Goal: Task Accomplishment & Management: Manage account settings

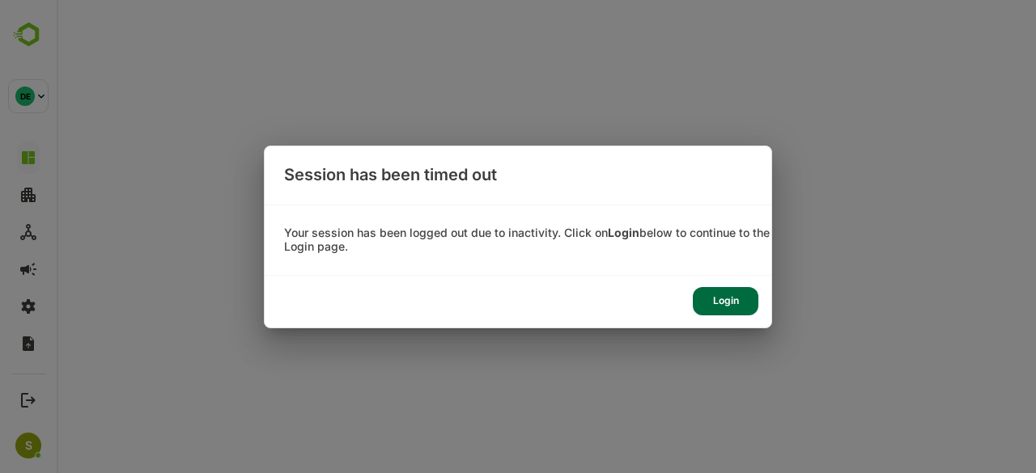
click at [739, 299] on div "Login" at bounding box center [726, 301] width 66 height 28
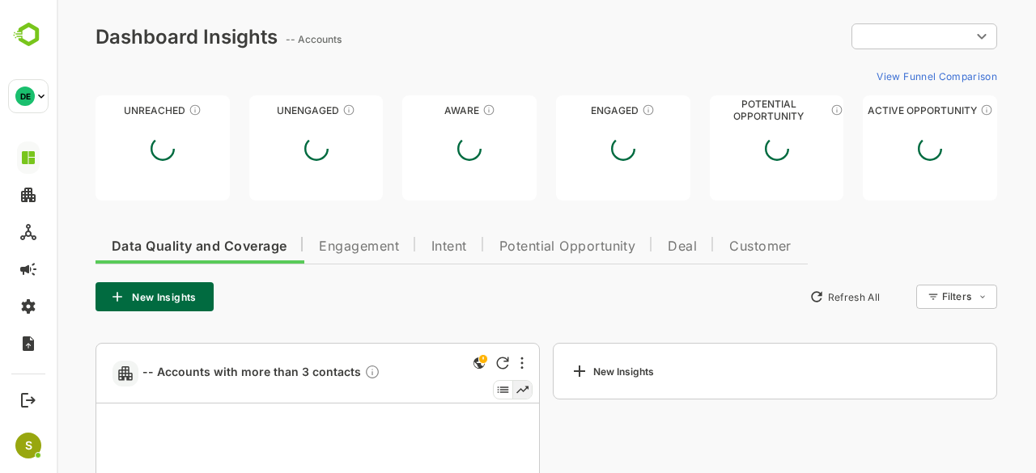
type input "**********"
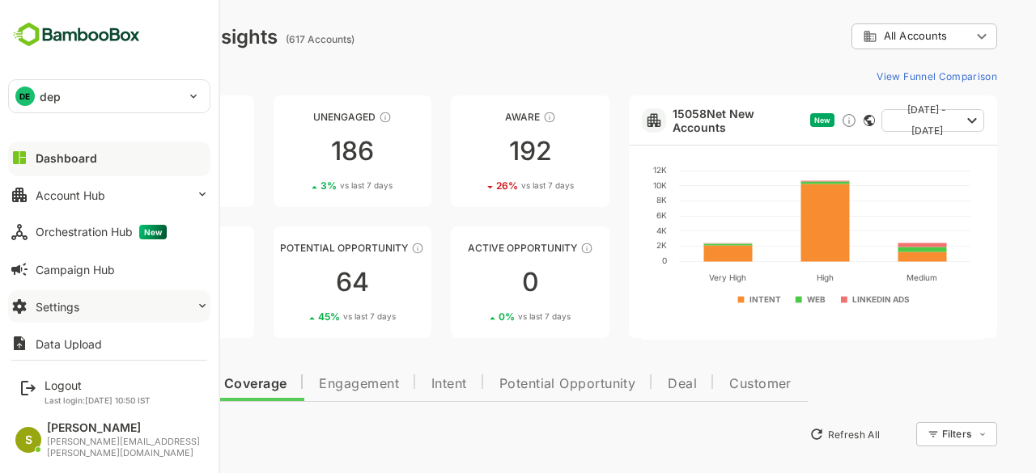
click at [64, 307] on div "Settings" at bounding box center [58, 307] width 44 height 14
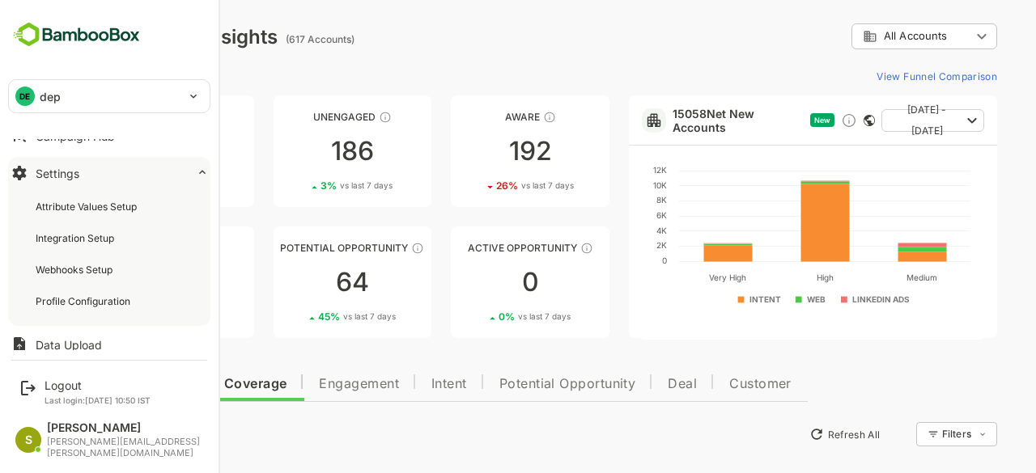
scroll to position [134, 0]
click at [84, 307] on div "Profile Configuration" at bounding box center [109, 301] width 183 height 30
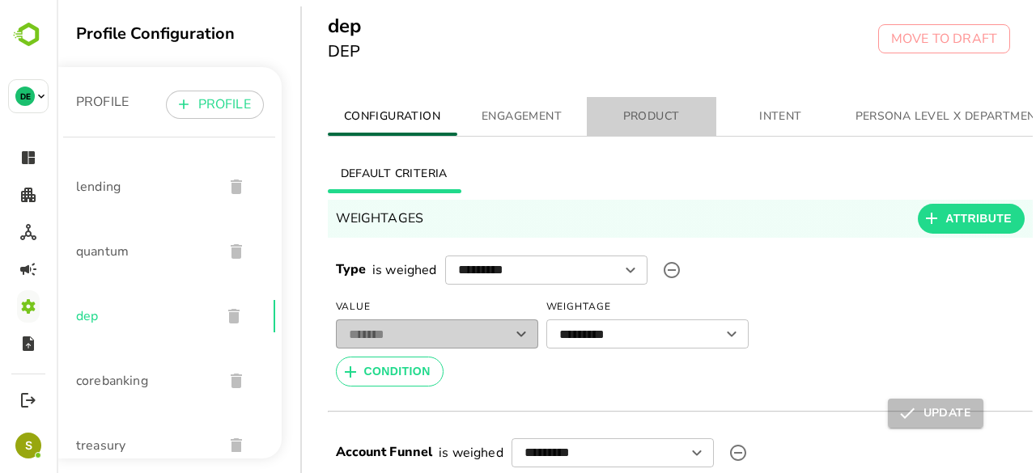
click at [641, 112] on span "PRODUCT" at bounding box center [652, 117] width 110 height 20
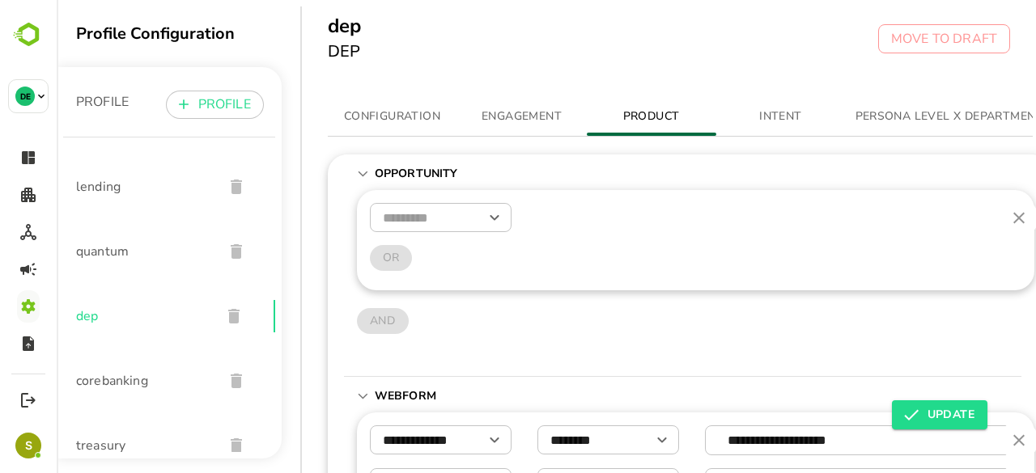
click at [510, 115] on span "ENGAGEMENT" at bounding box center [522, 117] width 110 height 20
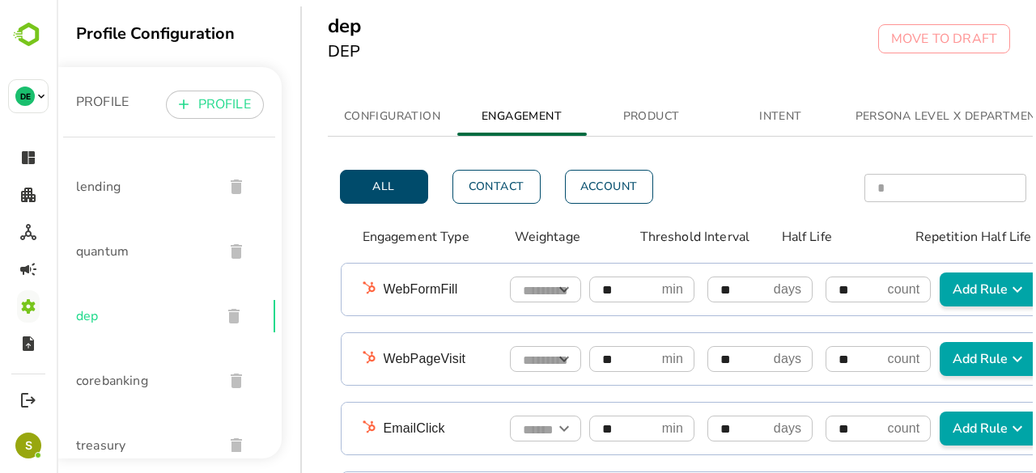
click at [588, 210] on div "All Contact Account * ​ ​" at bounding box center [681, 187] width 706 height 65
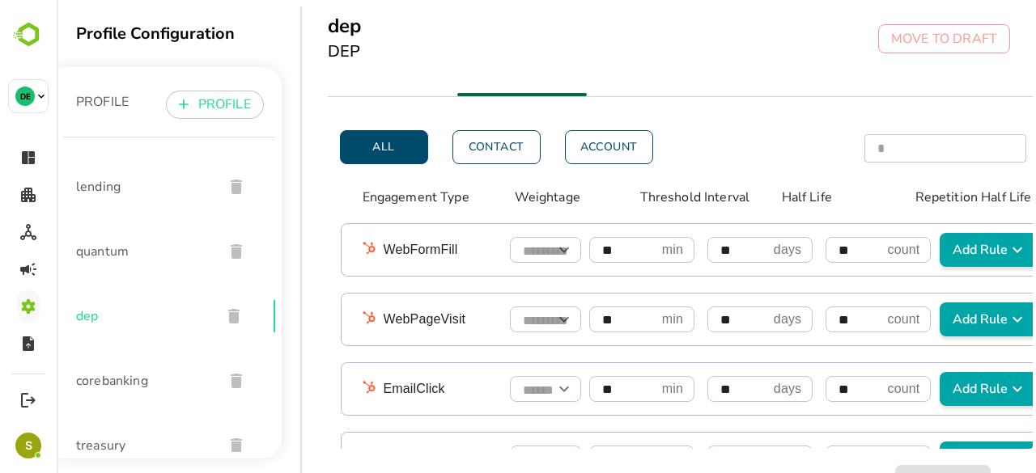
click at [512, 155] on div "All Contact Account * ​ ​" at bounding box center [681, 147] width 706 height 65
click at [489, 143] on button "Contact" at bounding box center [496, 147] width 88 height 34
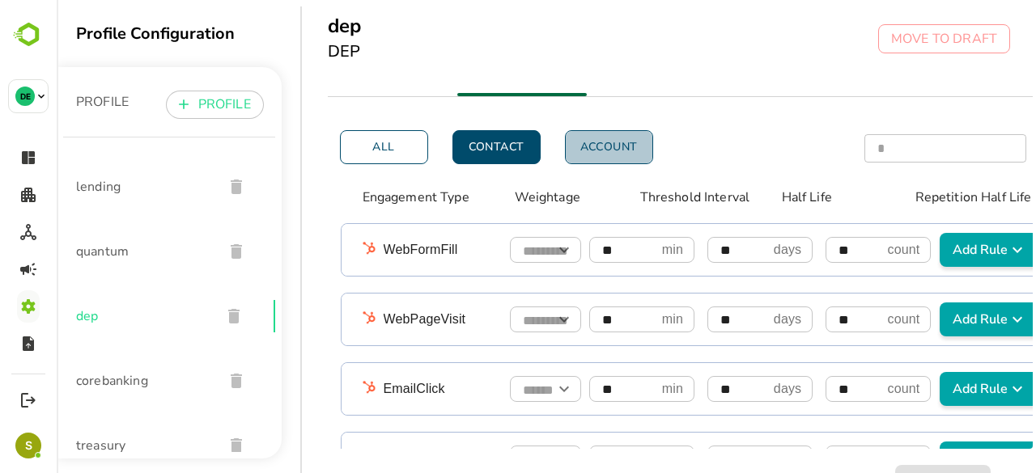
click at [622, 139] on button "Account" at bounding box center [609, 147] width 88 height 34
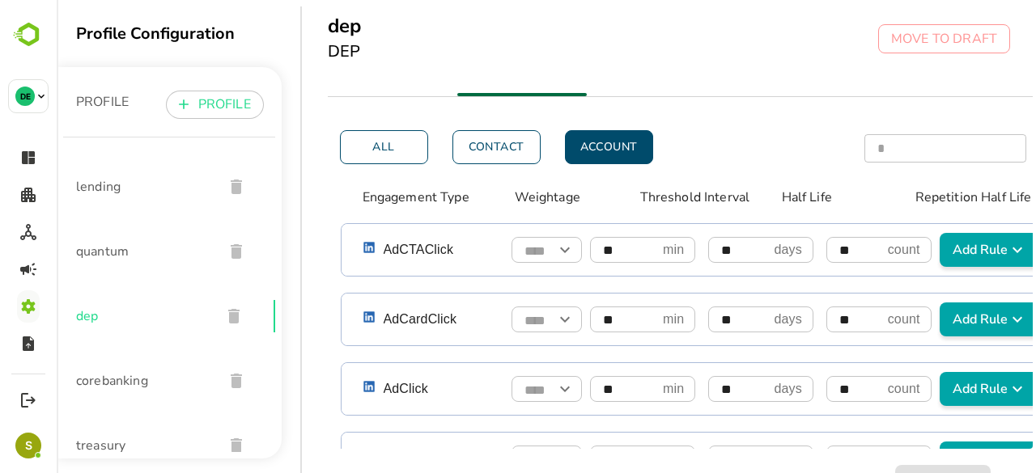
scroll to position [0, 0]
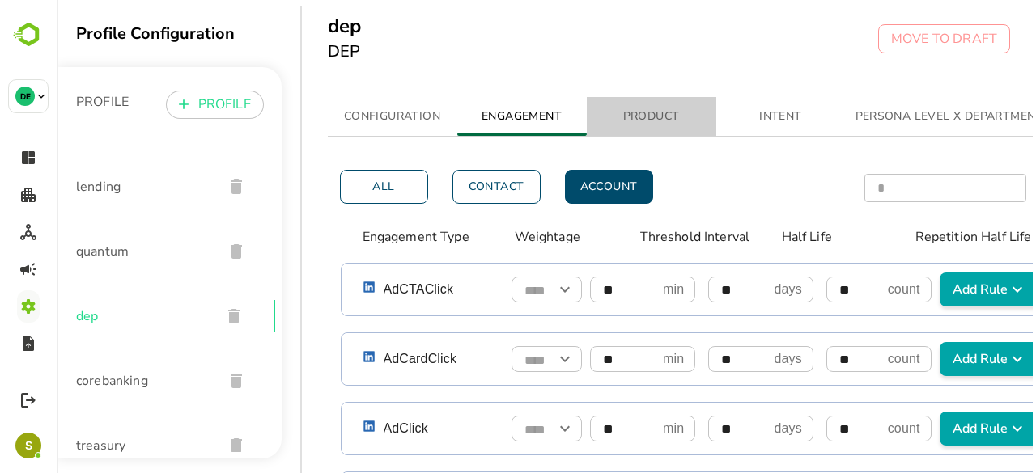
click at [639, 110] on span "PRODUCT" at bounding box center [652, 117] width 110 height 20
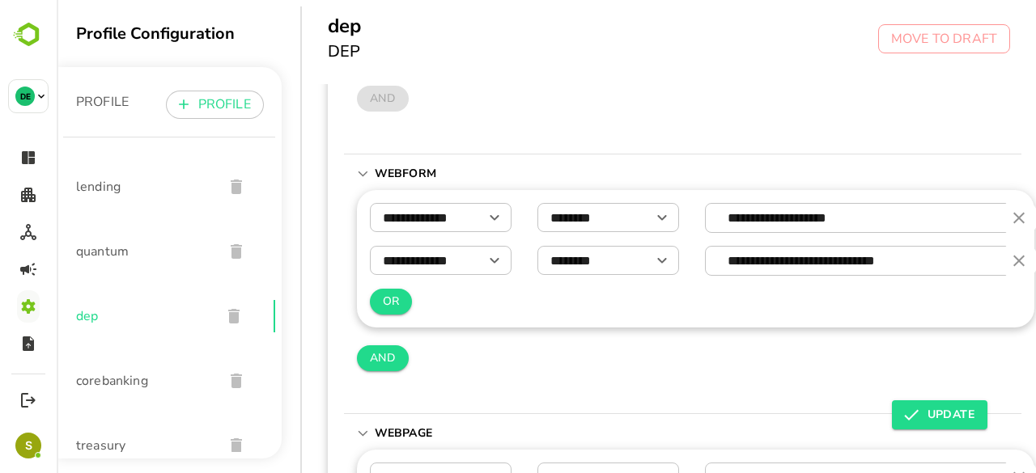
scroll to position [234, 0]
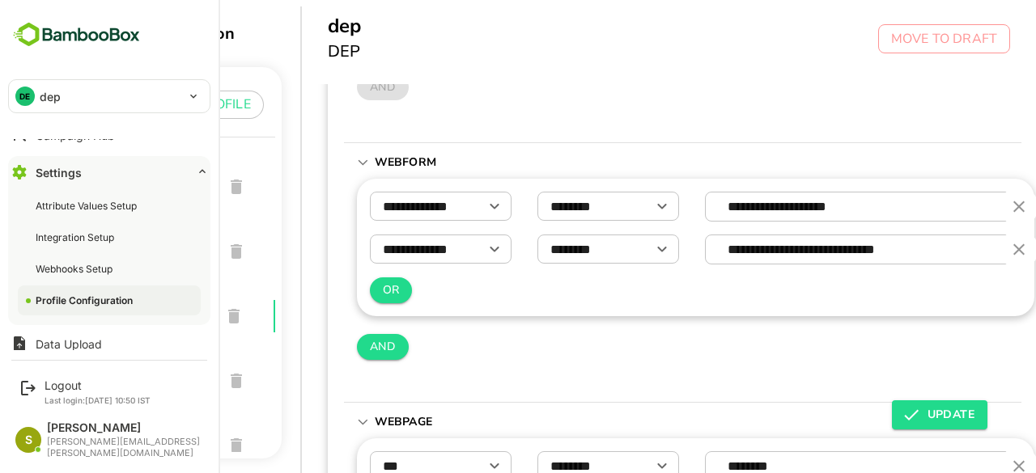
click at [54, 91] on p "dep" at bounding box center [50, 96] width 21 height 17
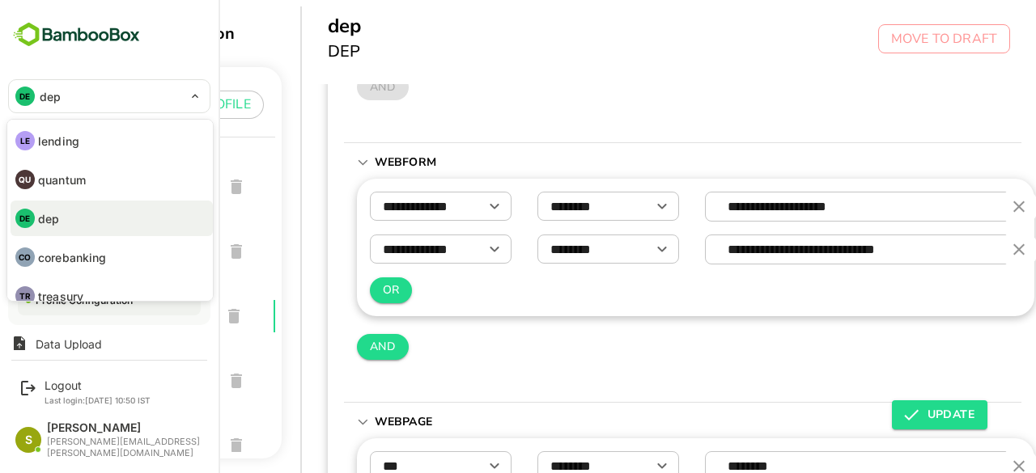
click at [176, 150] on li "LE lending" at bounding box center [112, 141] width 202 height 36
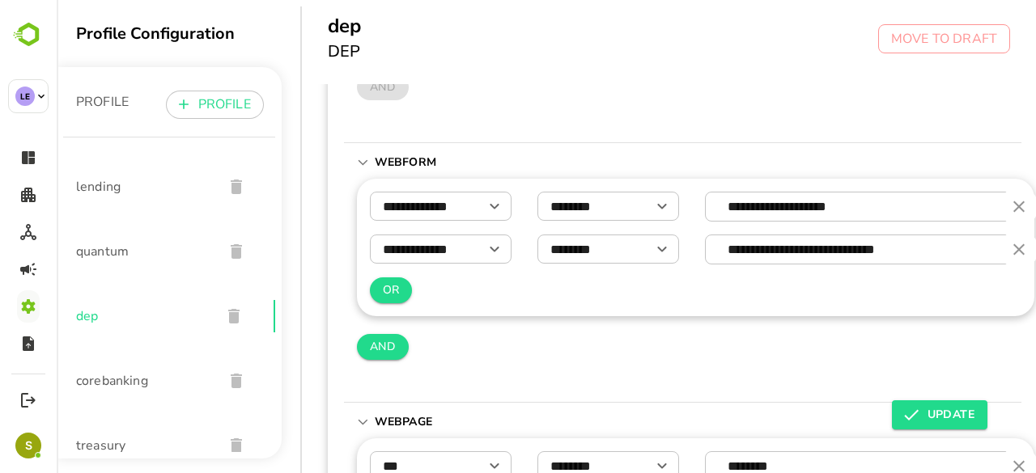
scroll to position [252, 0]
